Goal: Information Seeking & Learning: Learn about a topic

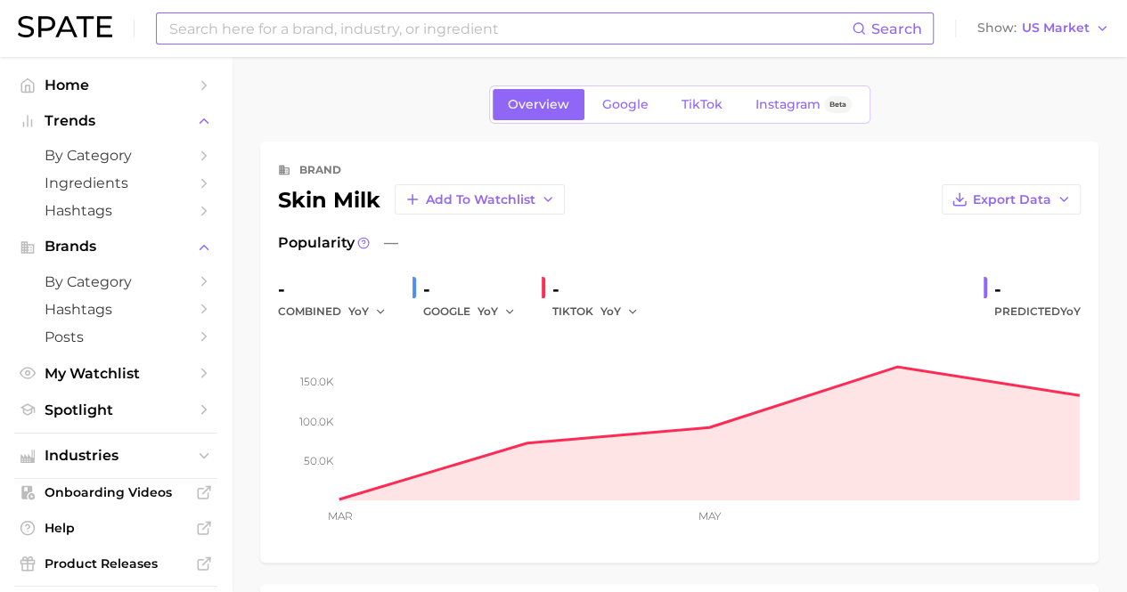
click at [313, 28] on input at bounding box center [509, 28] width 684 height 30
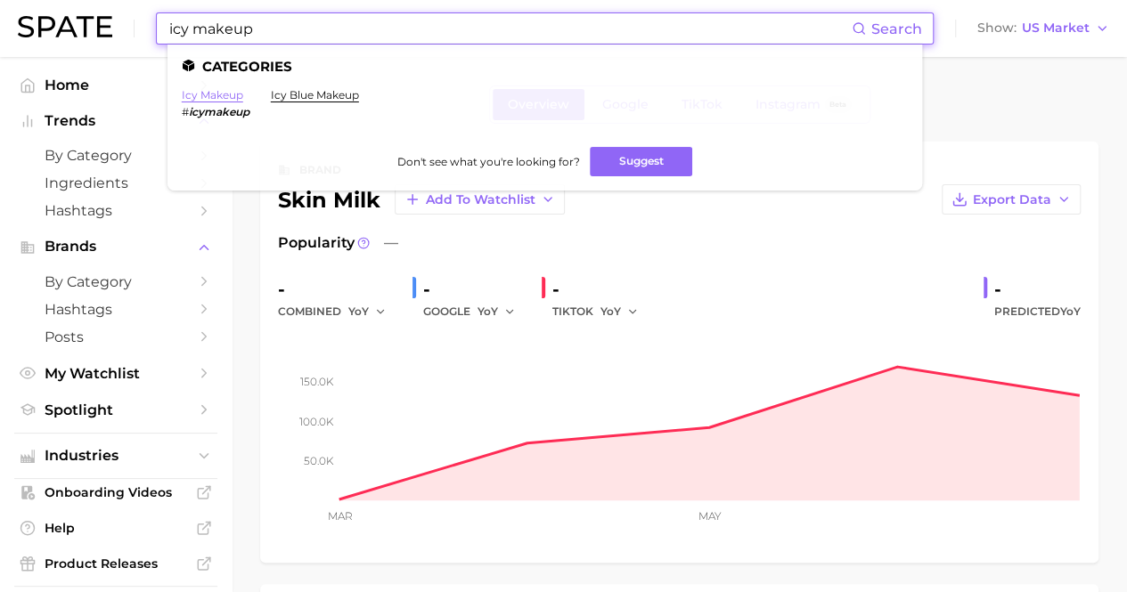
type input "icy makeup"
click at [228, 96] on link "icy makeup" at bounding box center [212, 94] width 61 height 13
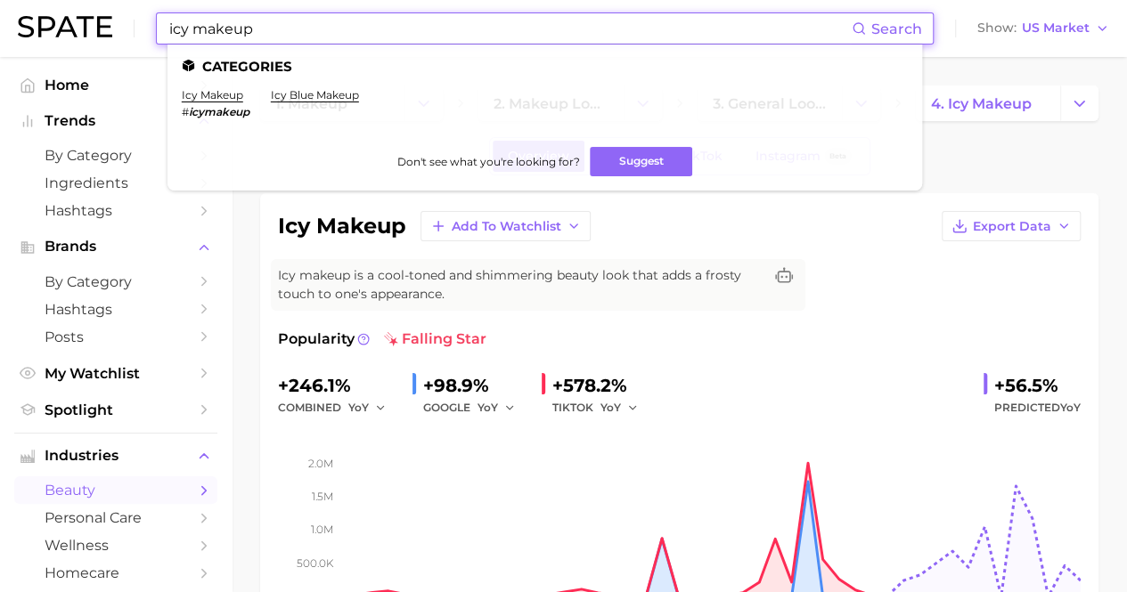
click at [299, 43] on input "icy makeup" at bounding box center [509, 28] width 684 height 30
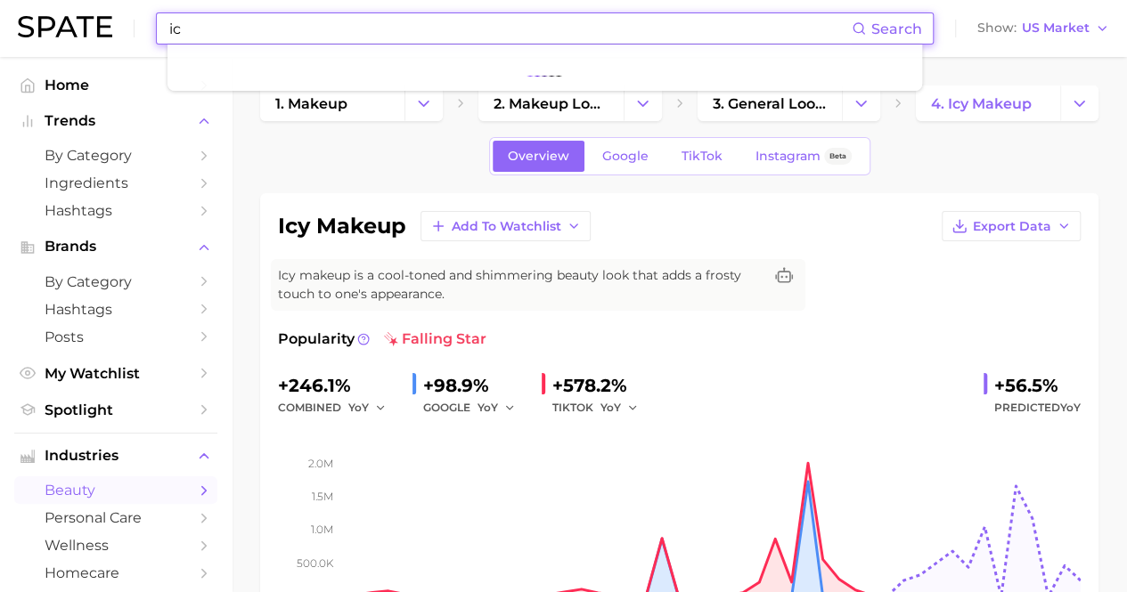
type input "i"
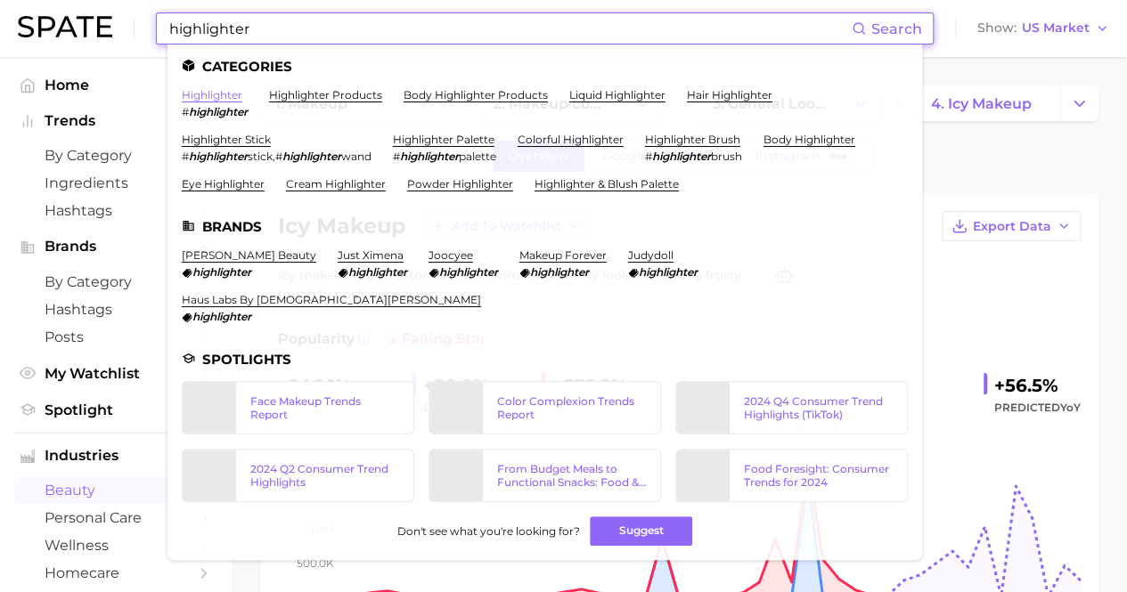
type input "highlighter"
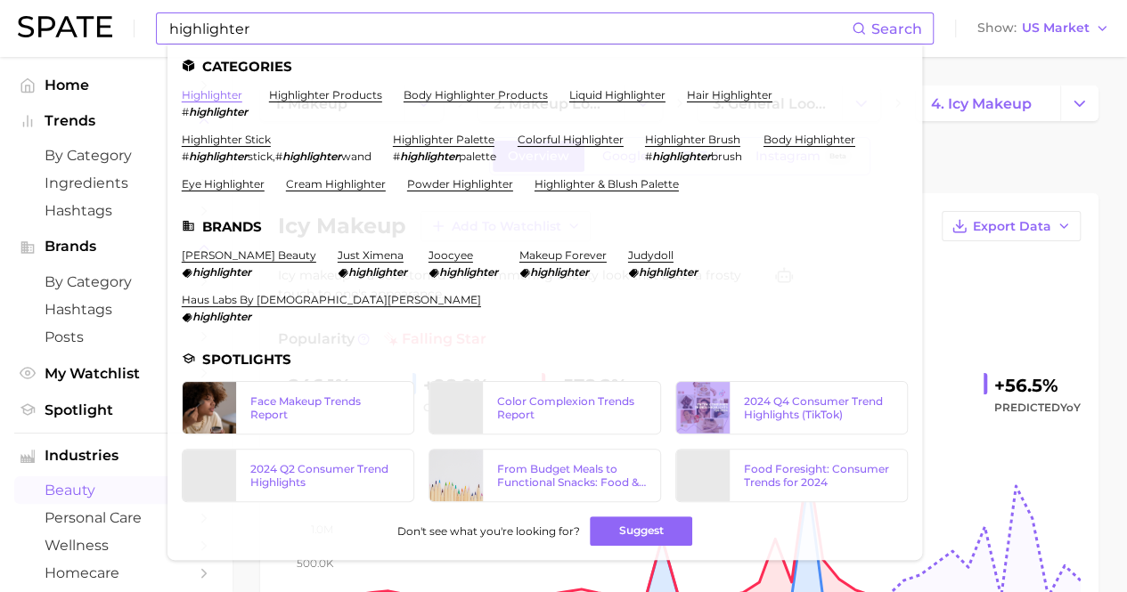
click at [208, 99] on link "highlighter" at bounding box center [212, 94] width 61 height 13
